Goal: Information Seeking & Learning: Learn about a topic

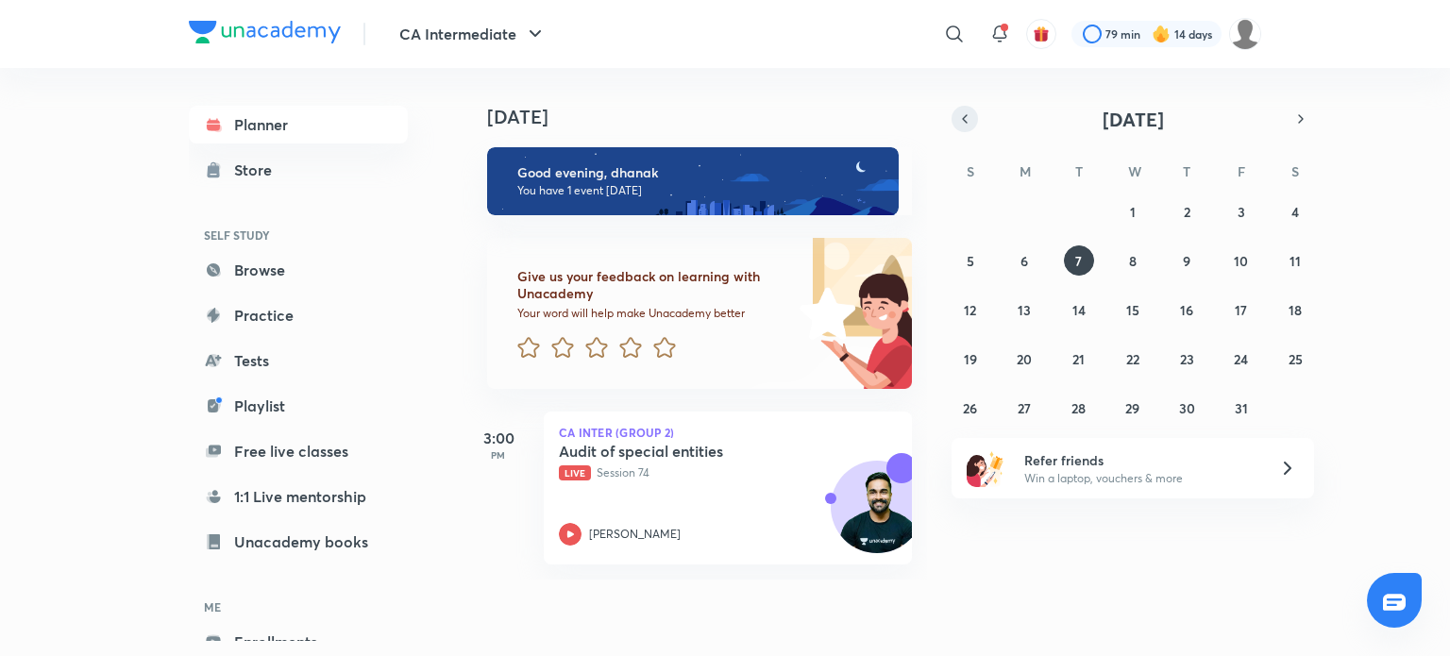
click at [968, 117] on icon "button" at bounding box center [964, 118] width 15 height 17
click at [1128, 411] on abbr "30" at bounding box center [1132, 408] width 16 height 18
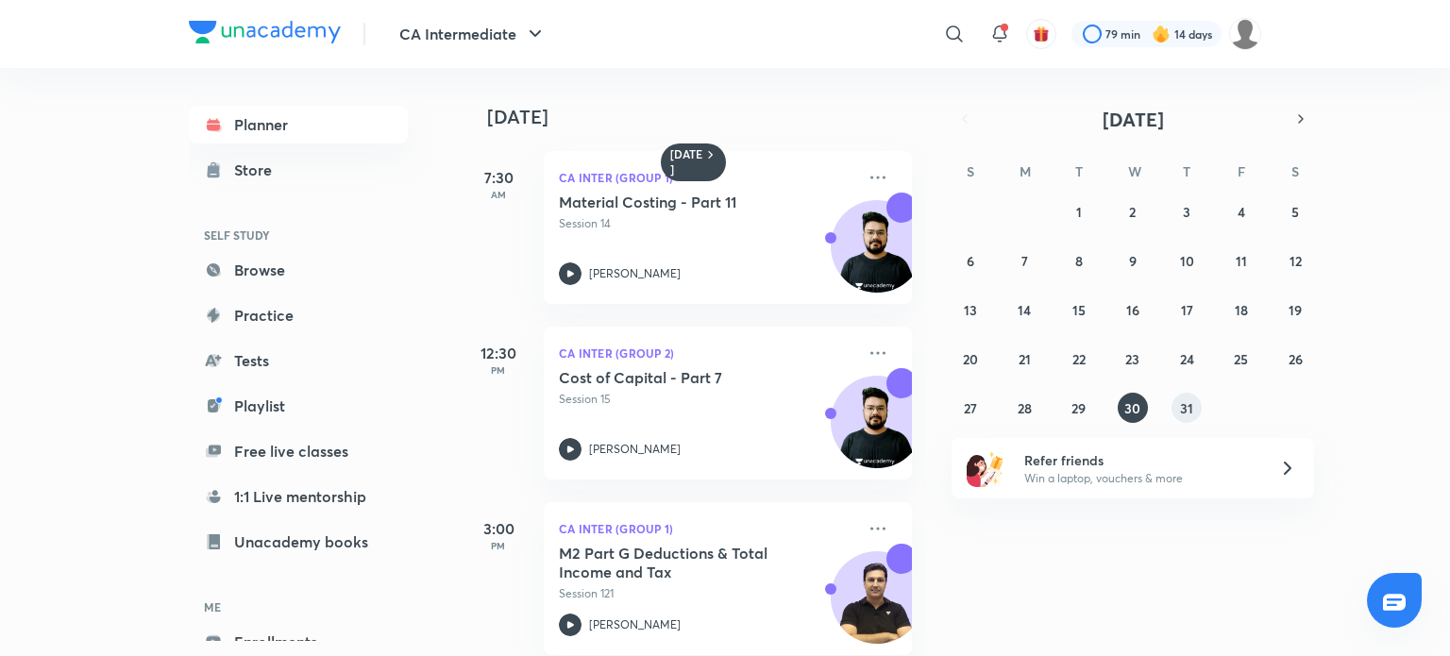
click at [1186, 402] on abbr "31" at bounding box center [1186, 408] width 13 height 18
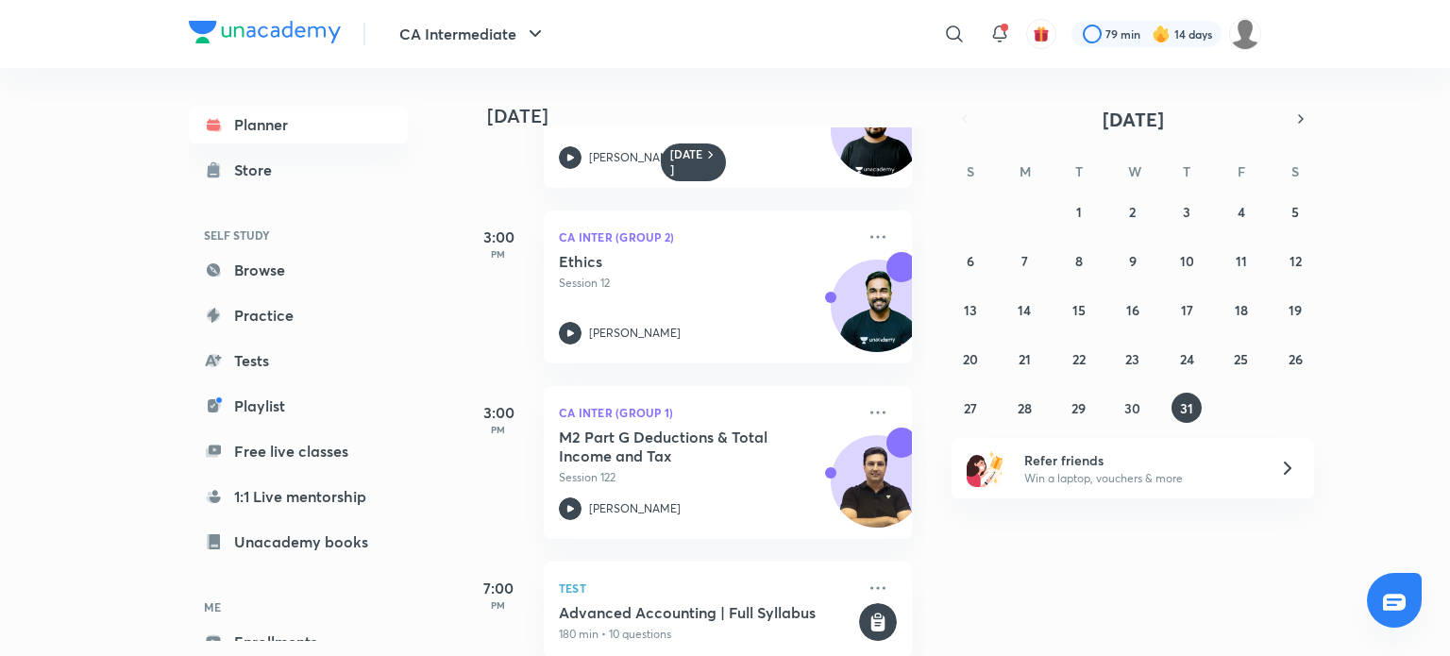
scroll to position [328, 0]
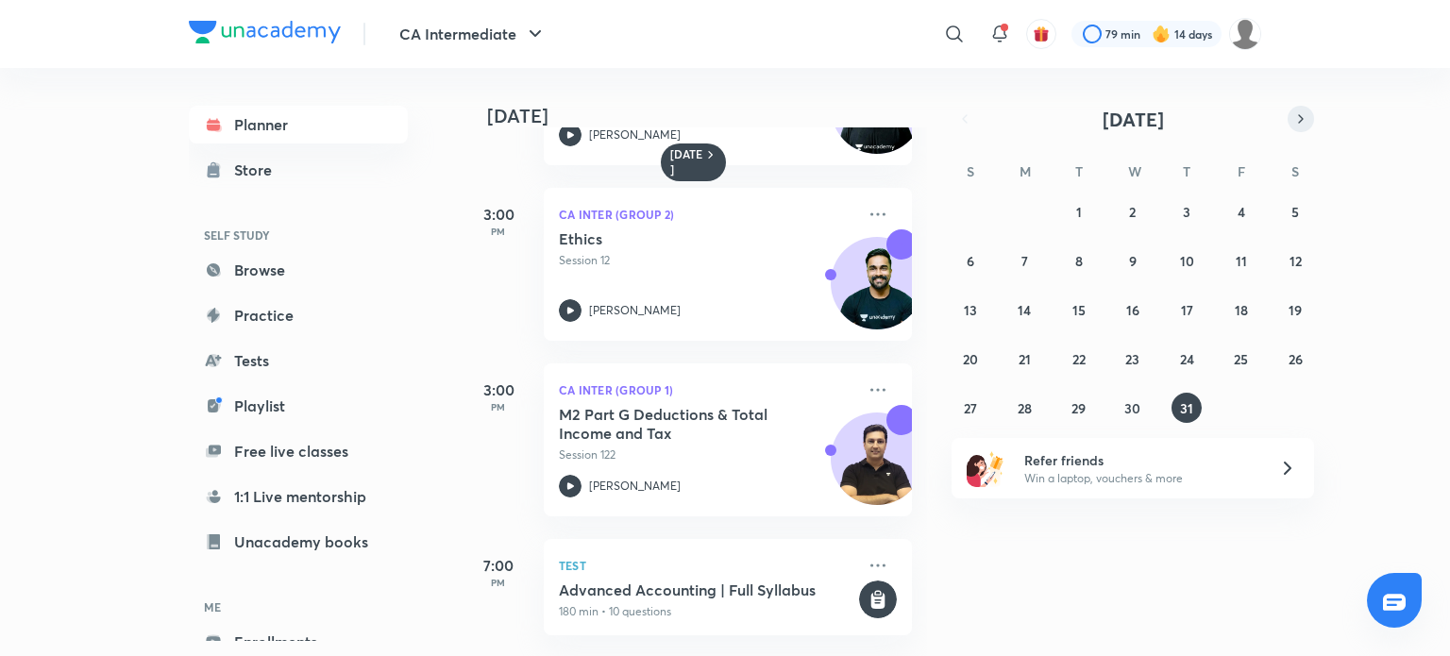
click at [1297, 128] on button "button" at bounding box center [1301, 119] width 26 height 26
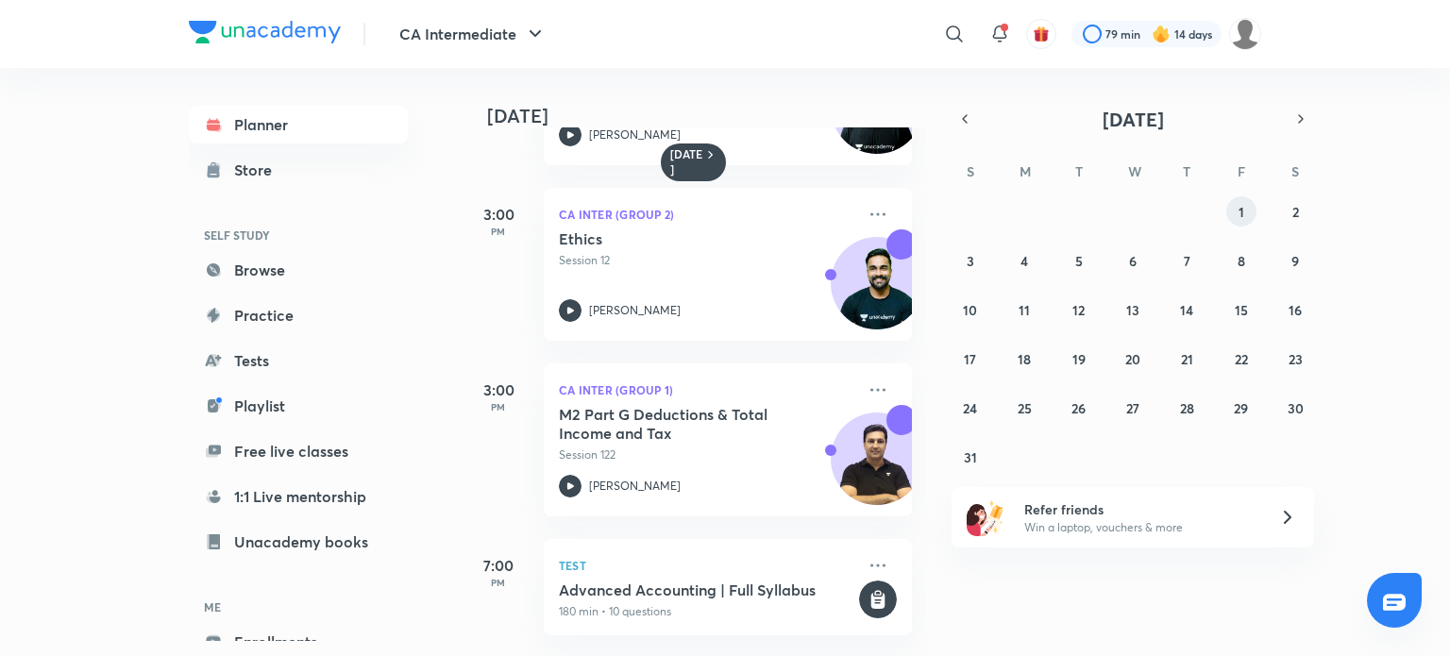
click at [1239, 209] on abbr "1" at bounding box center [1241, 212] width 6 height 18
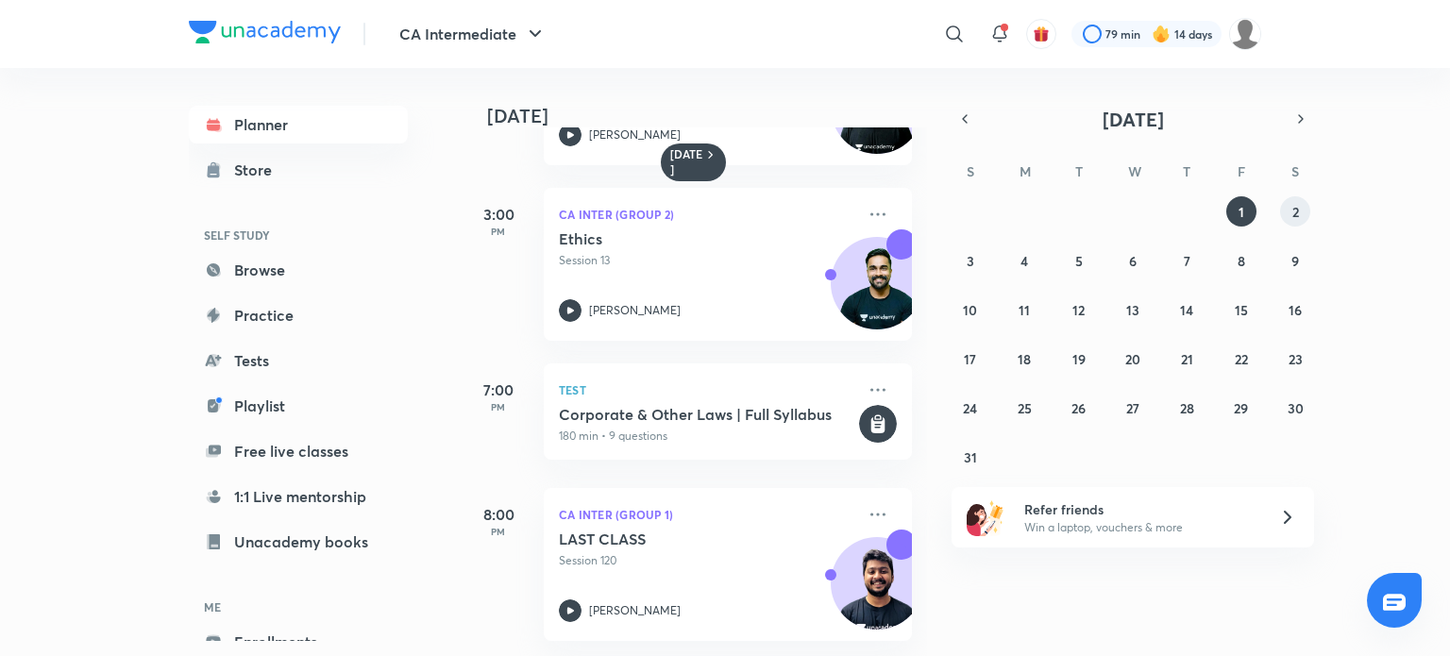
click at [1292, 209] on abbr "2" at bounding box center [1295, 212] width 7 height 18
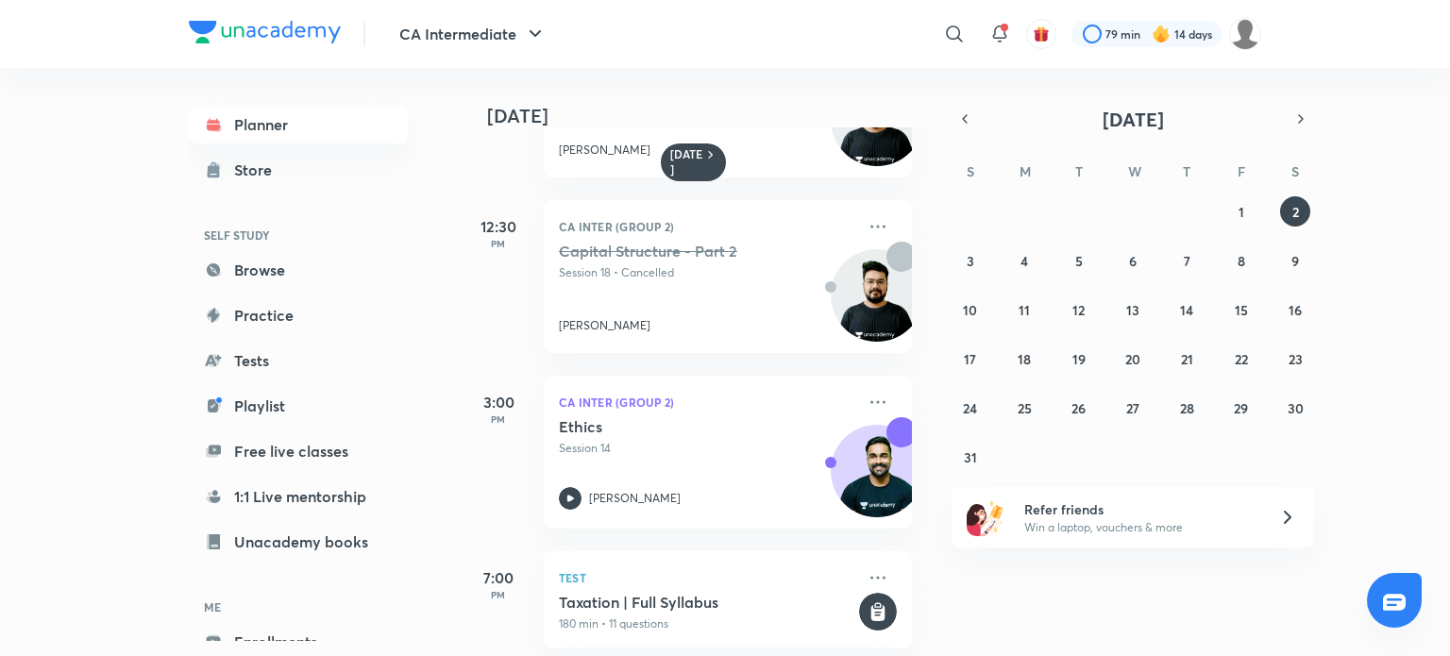
scroll to position [153, 0]
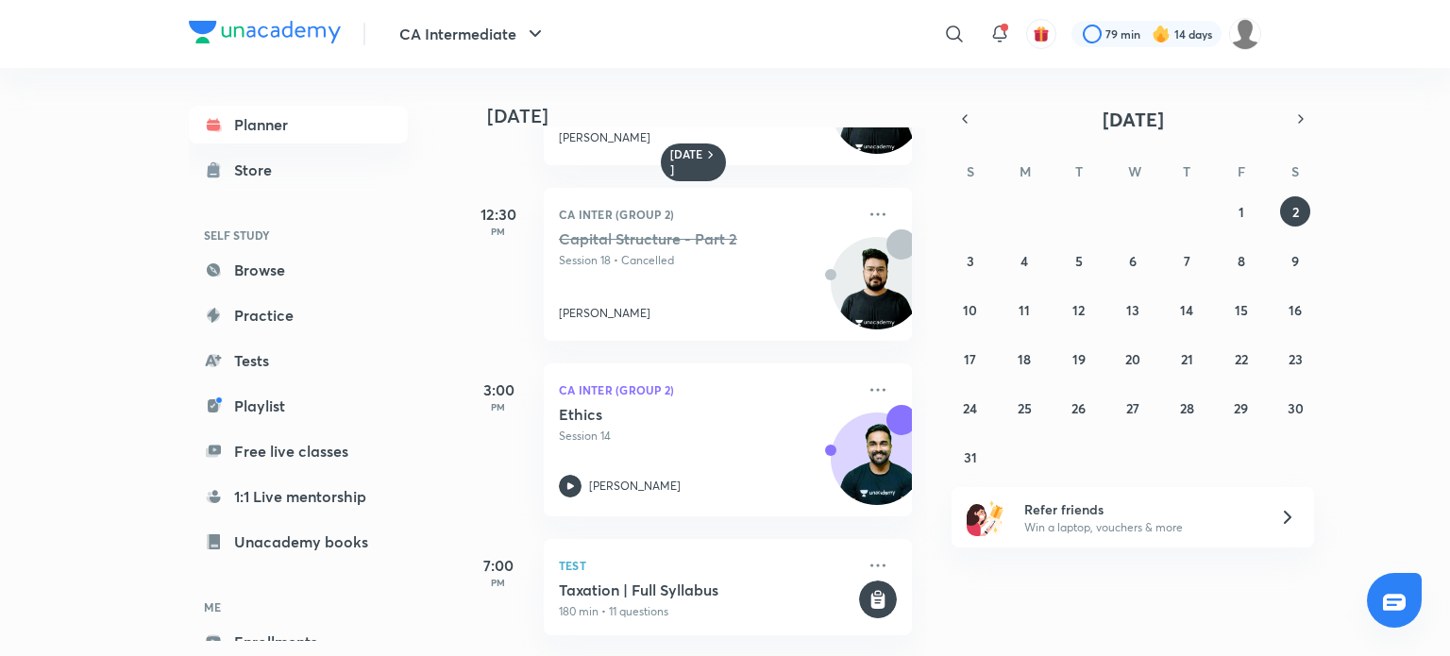
click at [947, 275] on div "[DATE] 7:30 AM CA Inter (Group 1) Employee Cost and Direct Expense - Part 3 Ses…" at bounding box center [953, 362] width 985 height 588
click at [970, 260] on abbr "3" at bounding box center [971, 261] width 8 height 18
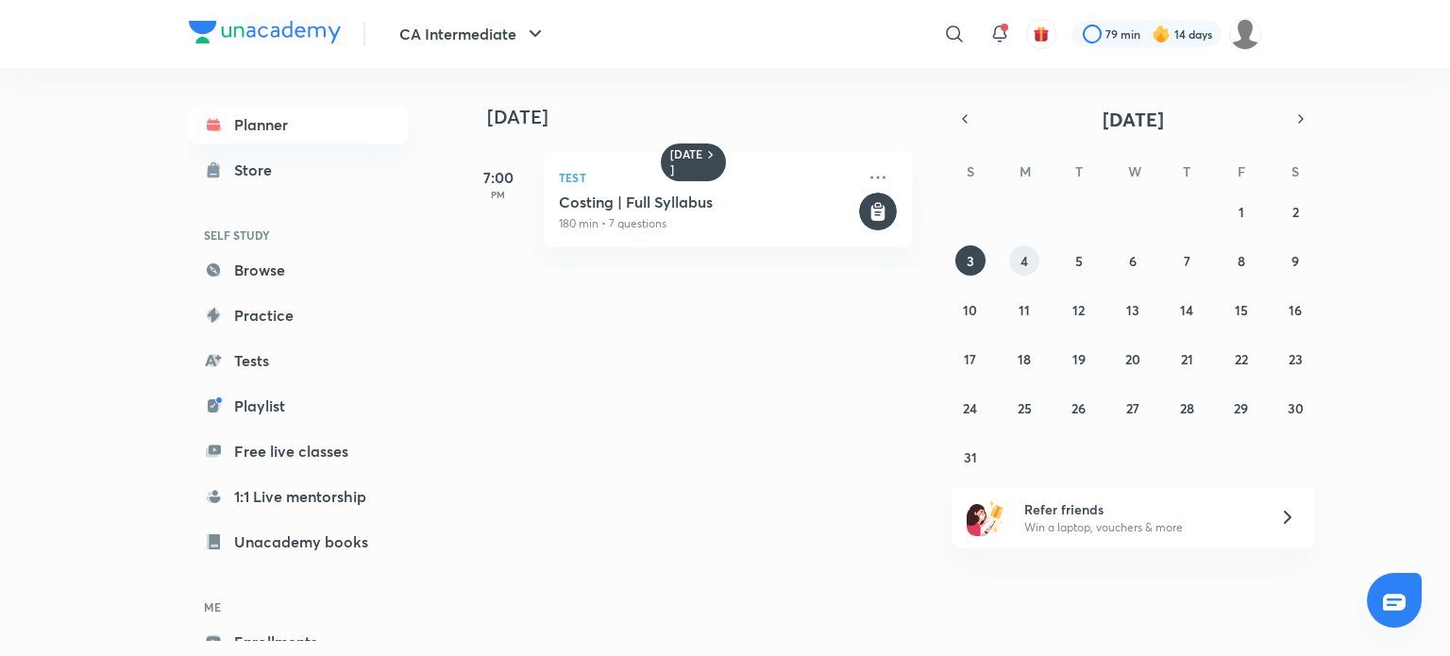
click at [1036, 265] on button "4" at bounding box center [1024, 260] width 30 height 30
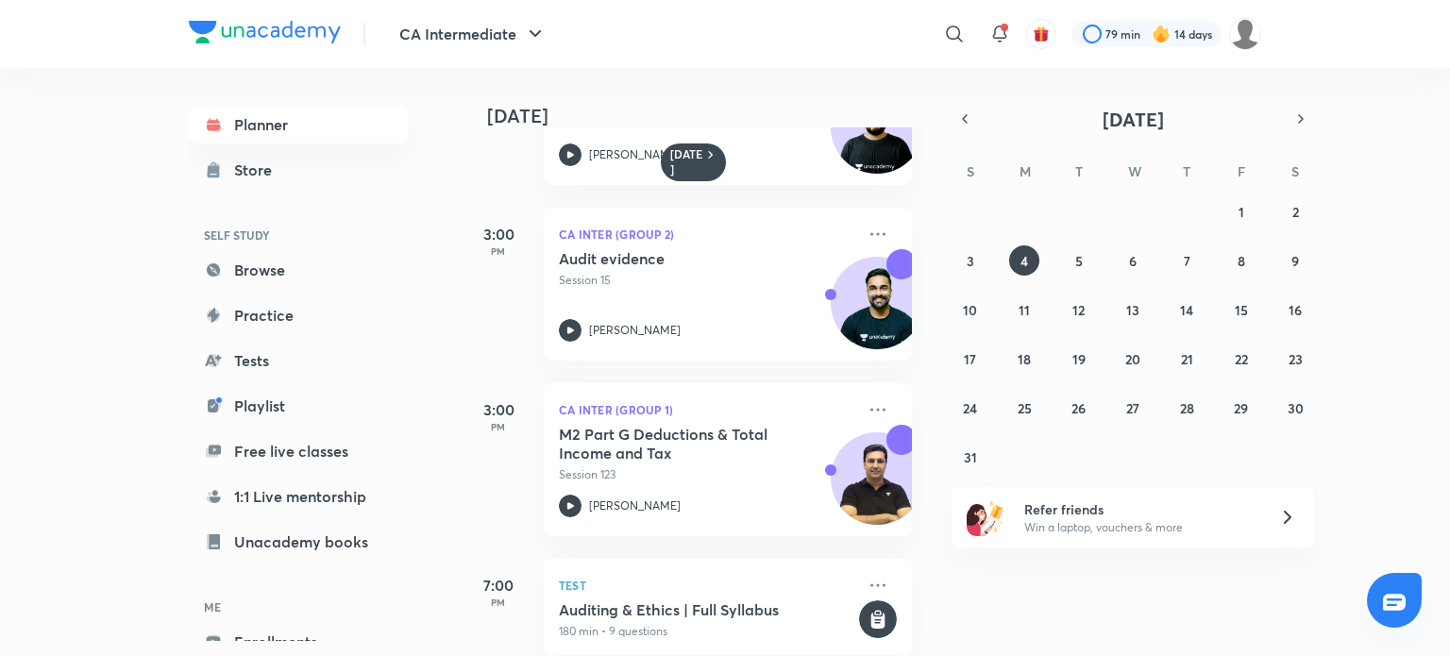
scroll to position [328, 0]
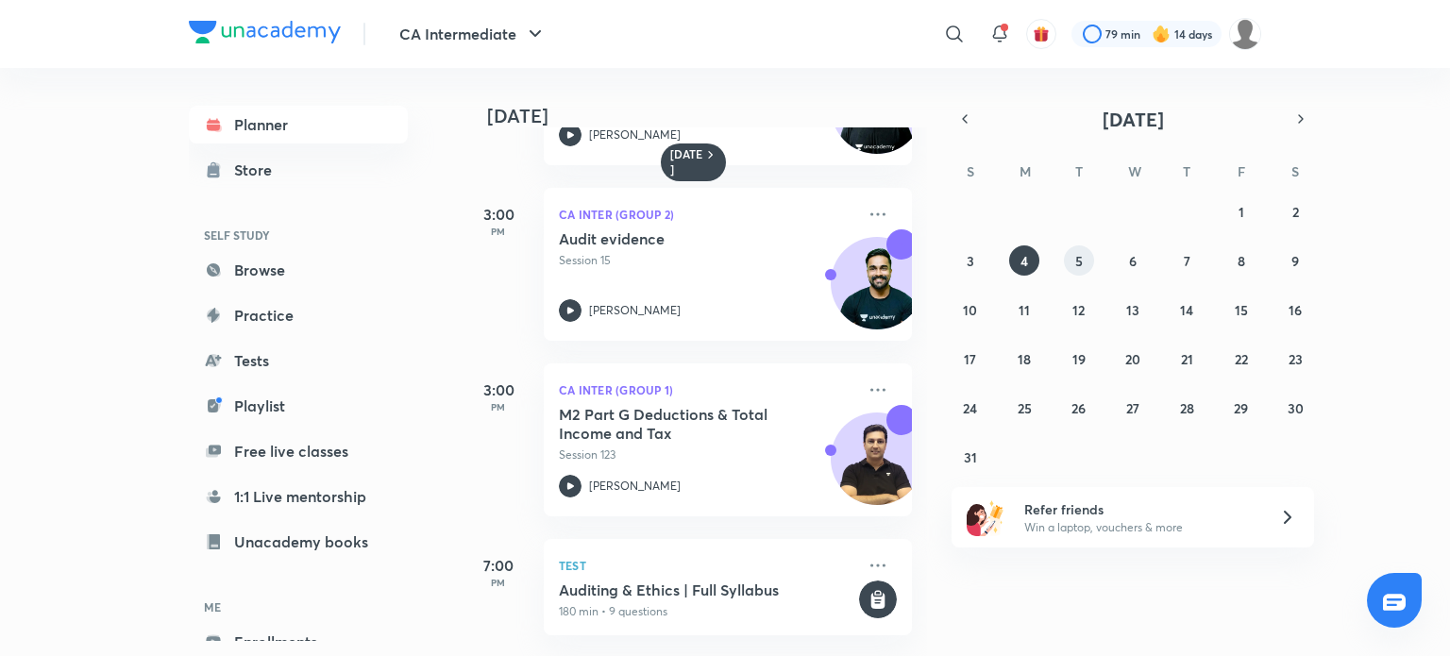
click at [1069, 248] on button "5" at bounding box center [1079, 260] width 30 height 30
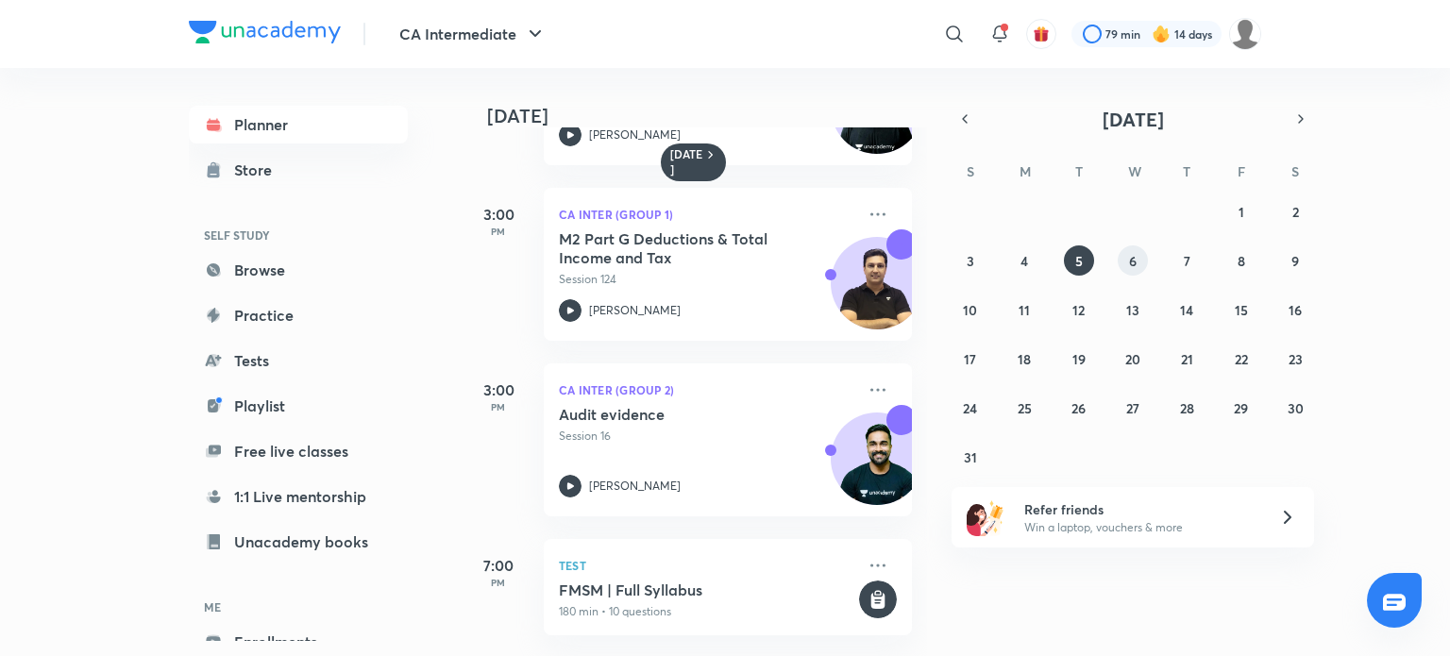
click at [1132, 259] on abbr "6" at bounding box center [1133, 261] width 8 height 18
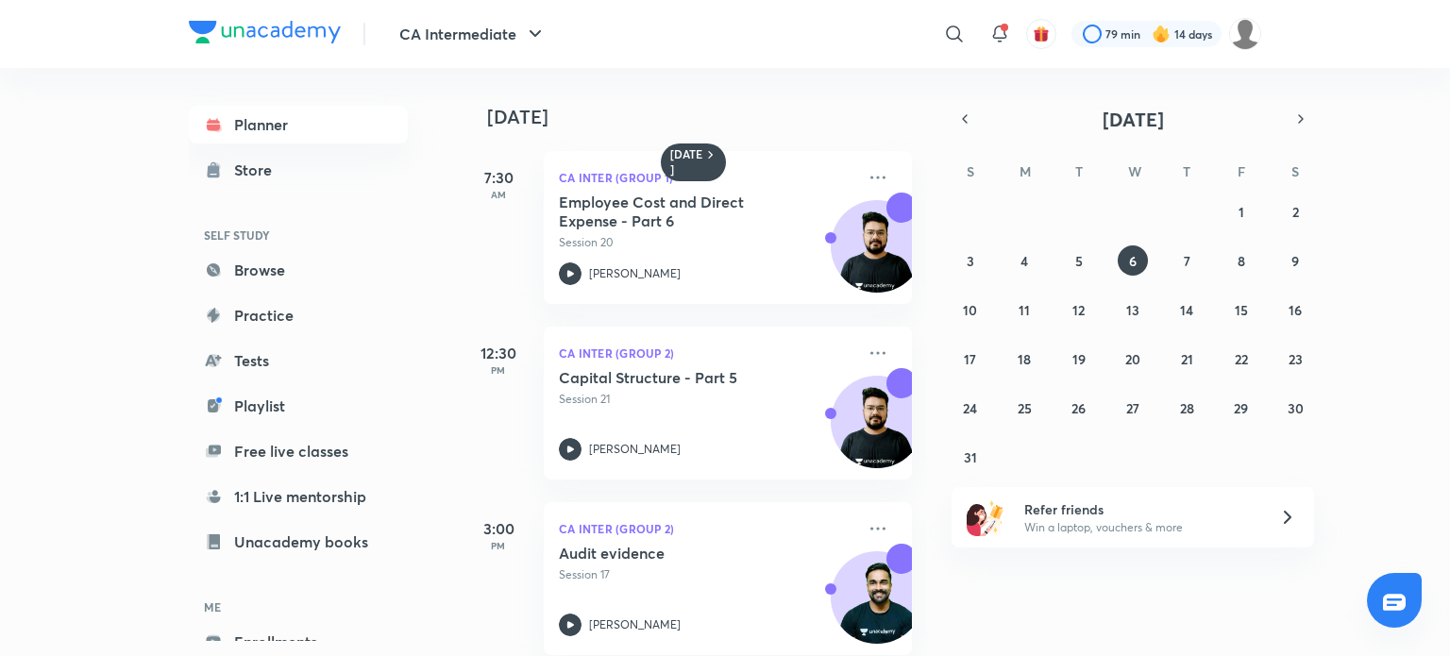
scroll to position [28, 0]
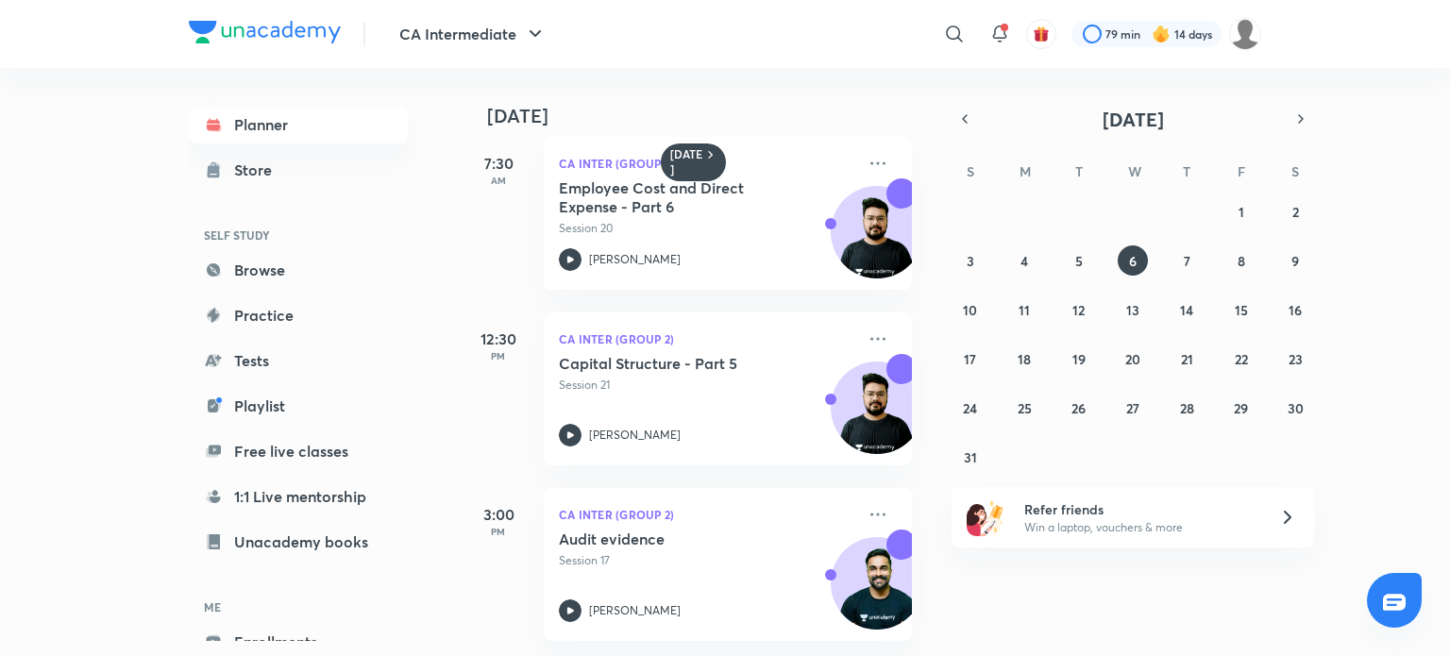
click at [1203, 259] on div "27 28 29 30 31 1 2 3 4 5 6 7 8 9 10 11 12 13 14 15 16 17 18 19 20 21 22 23 24 2…" at bounding box center [1132, 334] width 362 height 276
click at [1186, 260] on abbr "7" at bounding box center [1187, 261] width 7 height 18
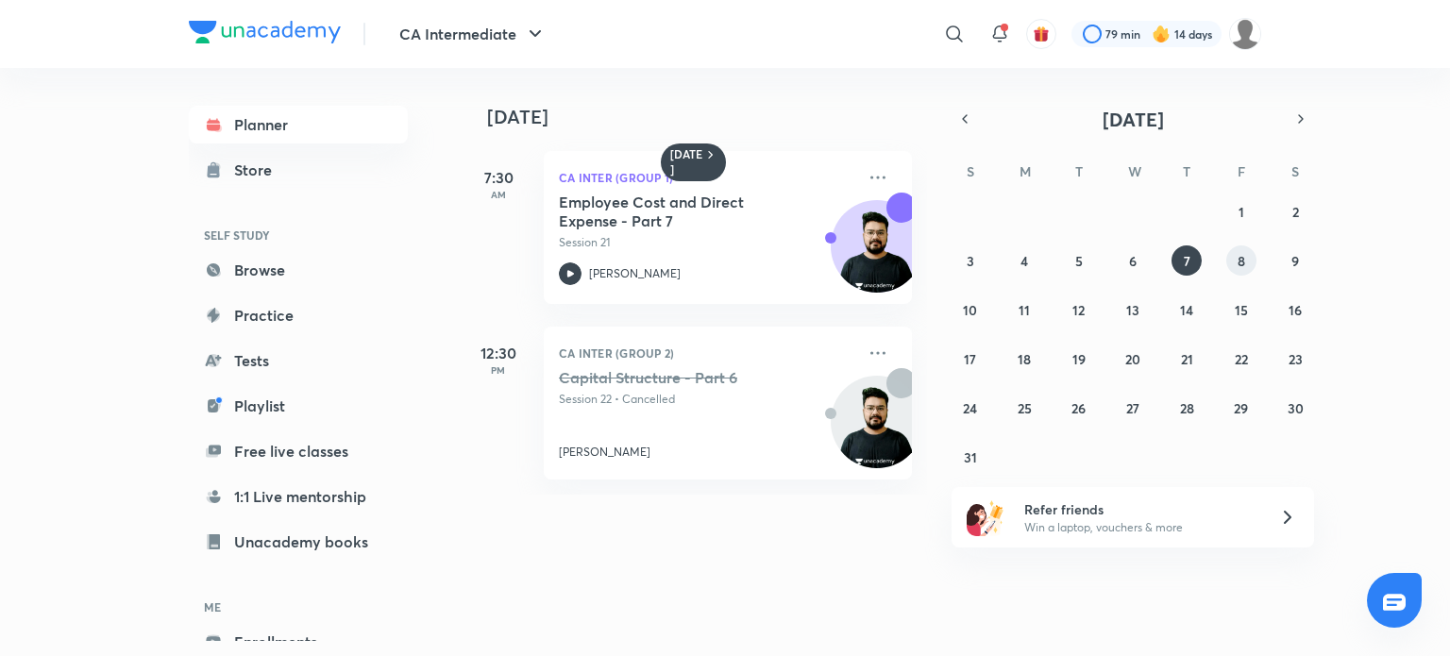
click at [1242, 263] on abbr "8" at bounding box center [1241, 261] width 8 height 18
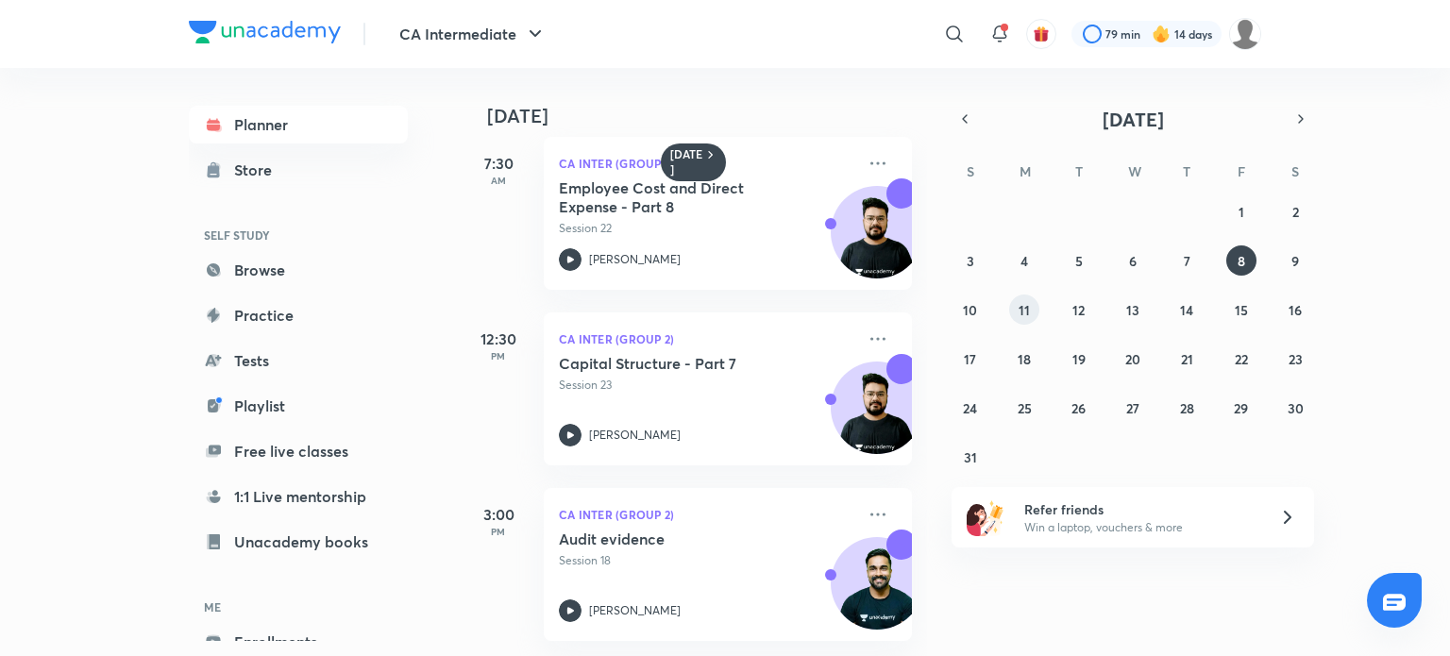
click at [1019, 311] on abbr "11" at bounding box center [1024, 310] width 11 height 18
click at [967, 116] on icon "button" at bounding box center [964, 118] width 15 height 17
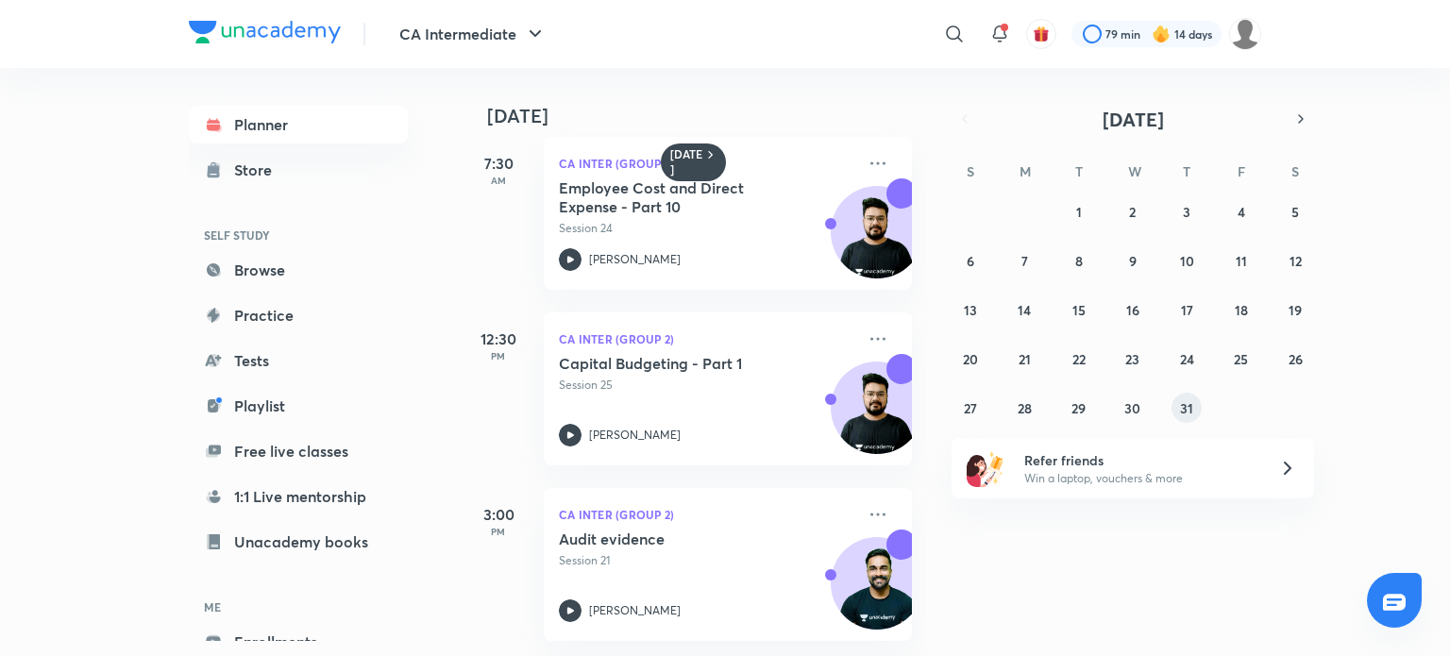
click at [1177, 403] on button "31" at bounding box center [1186, 408] width 30 height 30
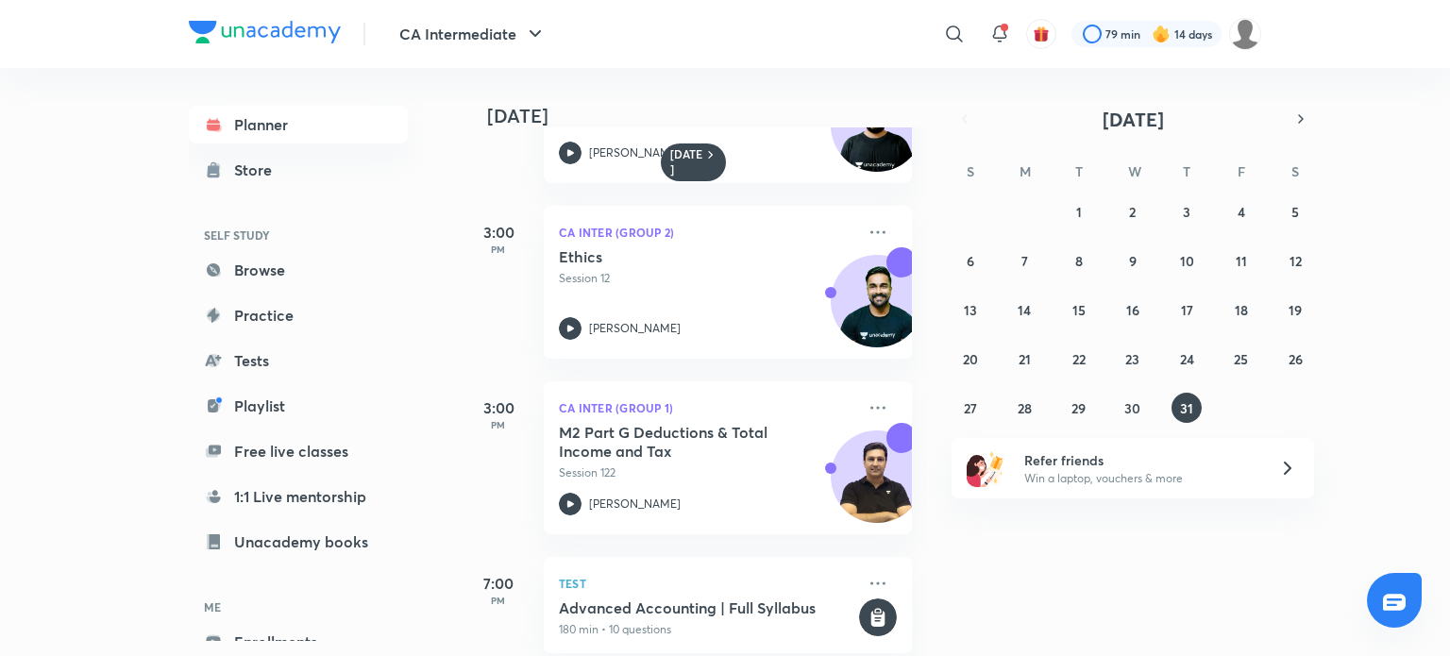
scroll to position [328, 0]
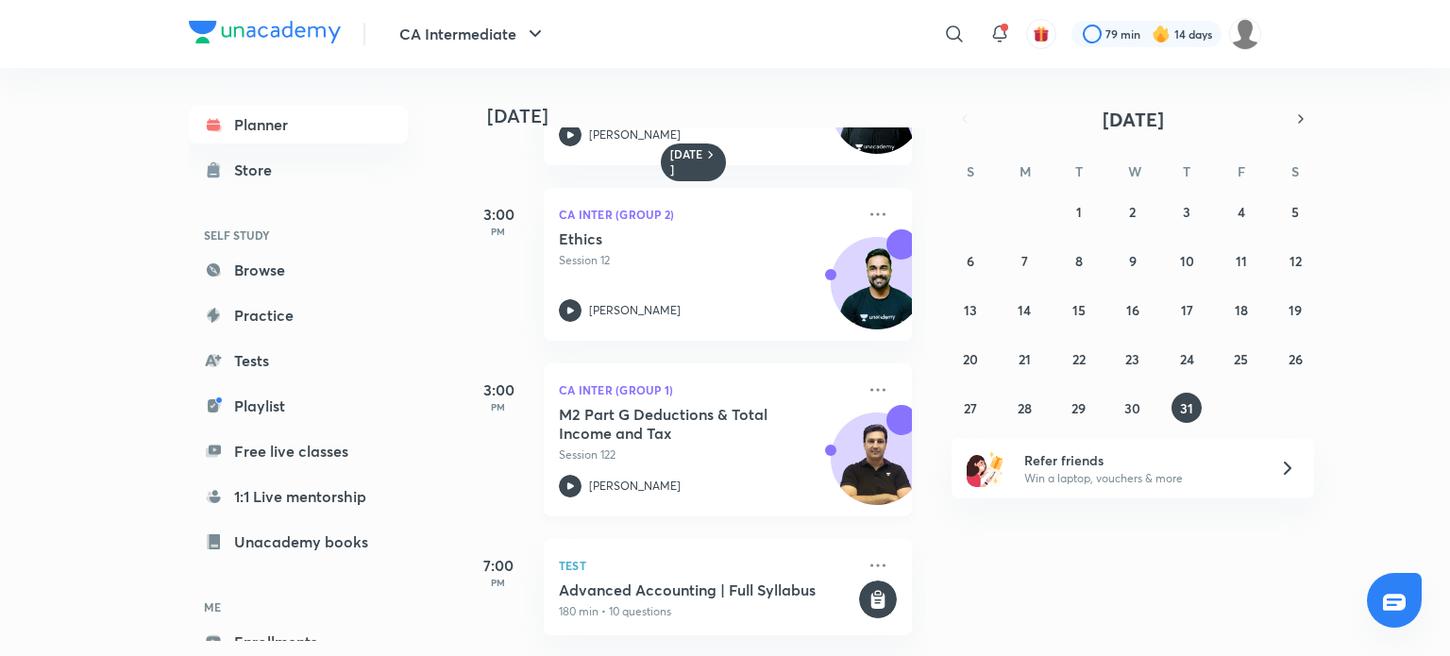
click at [576, 458] on div "M2 Part G Deductions & Total Income and Tax Session 122 [PERSON_NAME]" at bounding box center [707, 451] width 296 height 93
